Goal: Check status: Check status

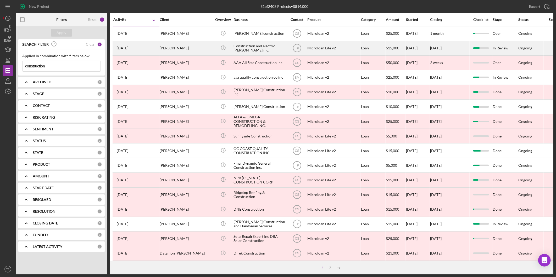
click at [236, 47] on div "Construction and electric [PERSON_NAME] inc." at bounding box center [259, 48] width 52 height 14
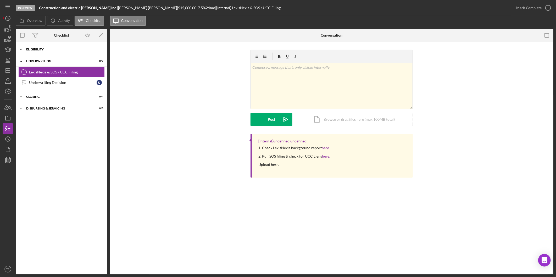
click at [41, 51] on div "Eligibility" at bounding box center [63, 49] width 75 height 3
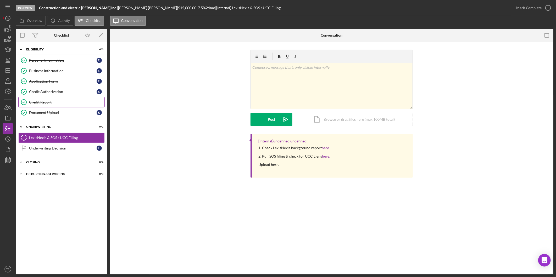
click at [48, 101] on div "Credit Report" at bounding box center [66, 102] width 75 height 4
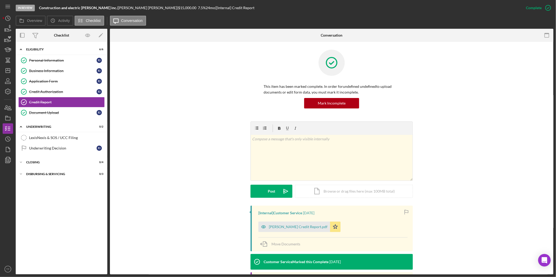
scroll to position [53, 0]
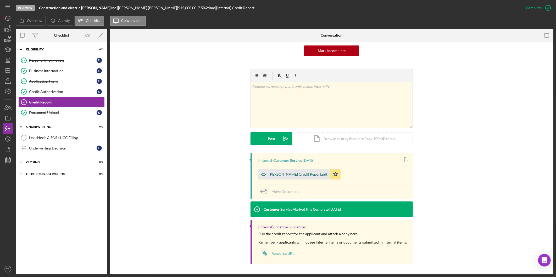
click at [299, 174] on div "[PERSON_NAME] Credit Report.pdf" at bounding box center [298, 175] width 59 height 4
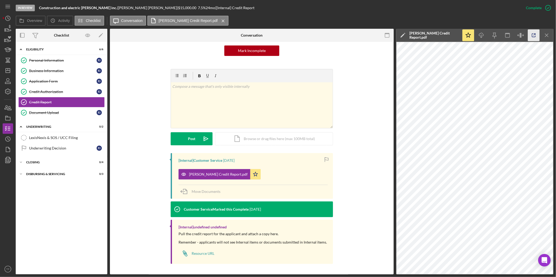
click at [535, 37] on icon "button" at bounding box center [534, 36] width 12 height 12
